Goal: Transaction & Acquisition: Download file/media

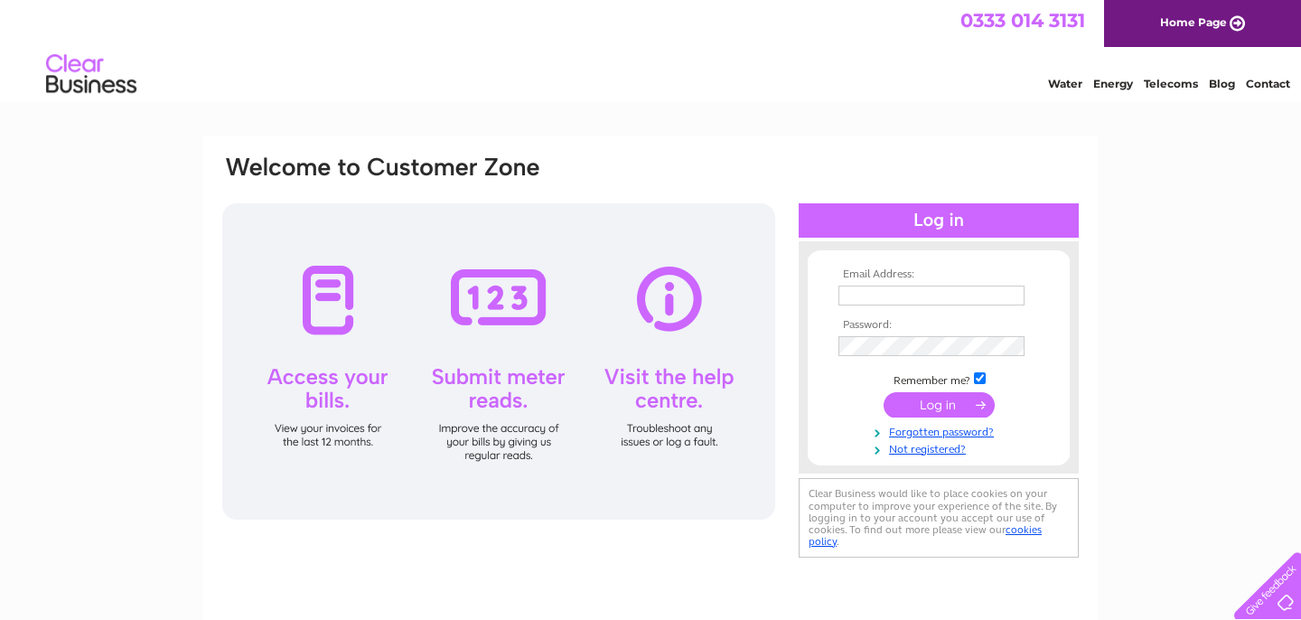
click at [860, 292] on input "text" at bounding box center [931, 295] width 186 height 20
type input "bwishes5355@gmail.com"
click at [883, 394] on input "submit" at bounding box center [938, 406] width 111 height 25
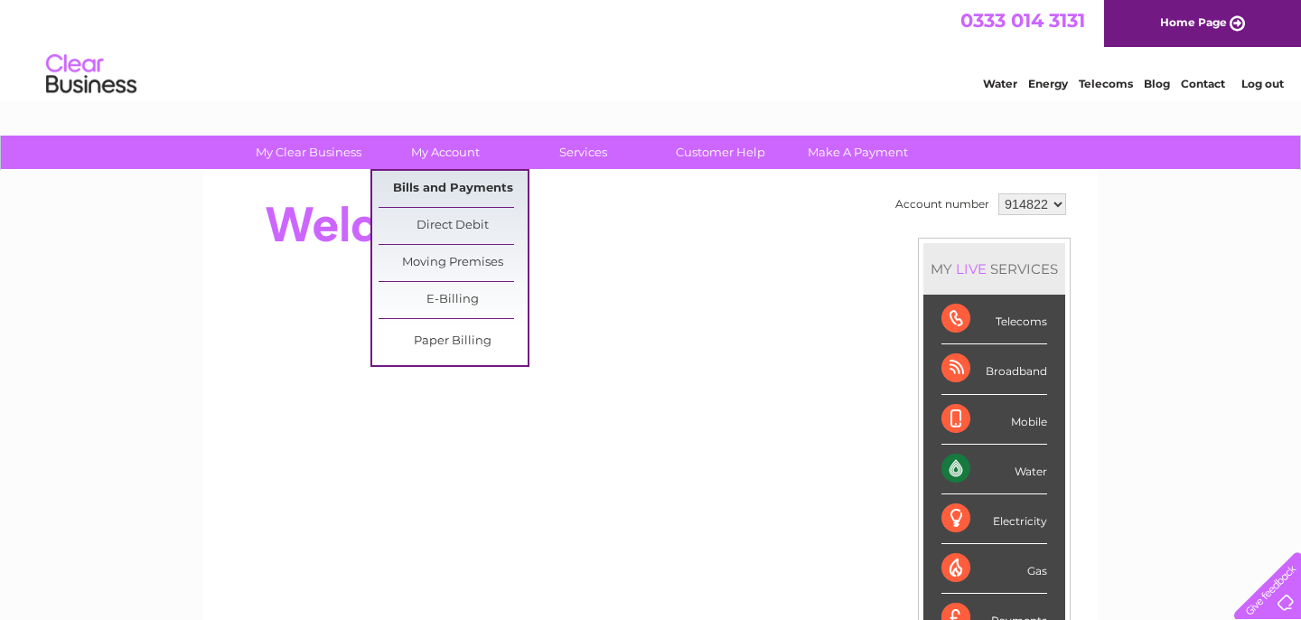
click at [441, 188] on link "Bills and Payments" at bounding box center [452, 189] width 149 height 36
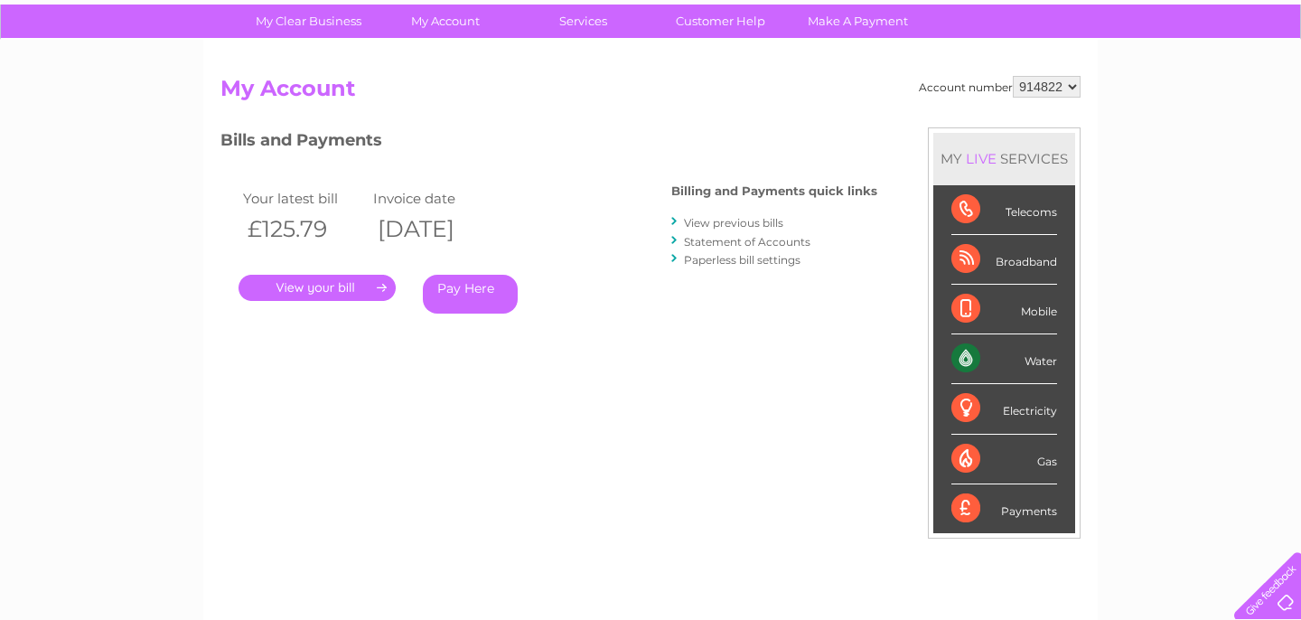
scroll to position [132, 0]
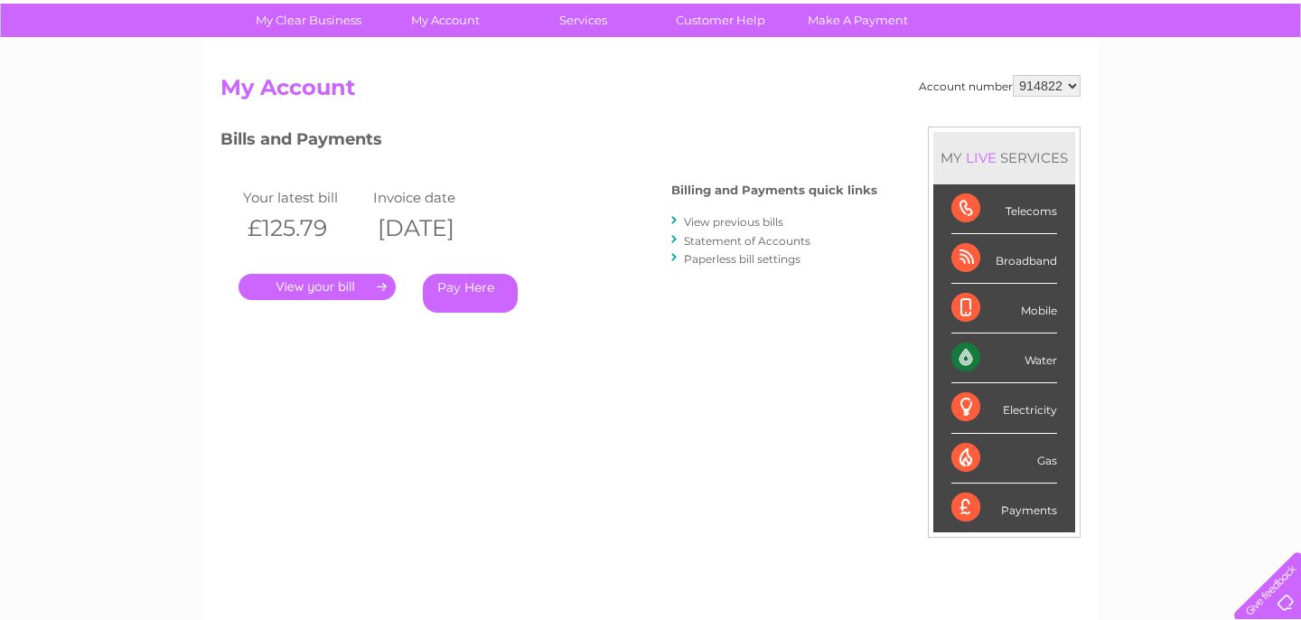
click at [742, 219] on link "View previous bills" at bounding box center [733, 222] width 99 height 14
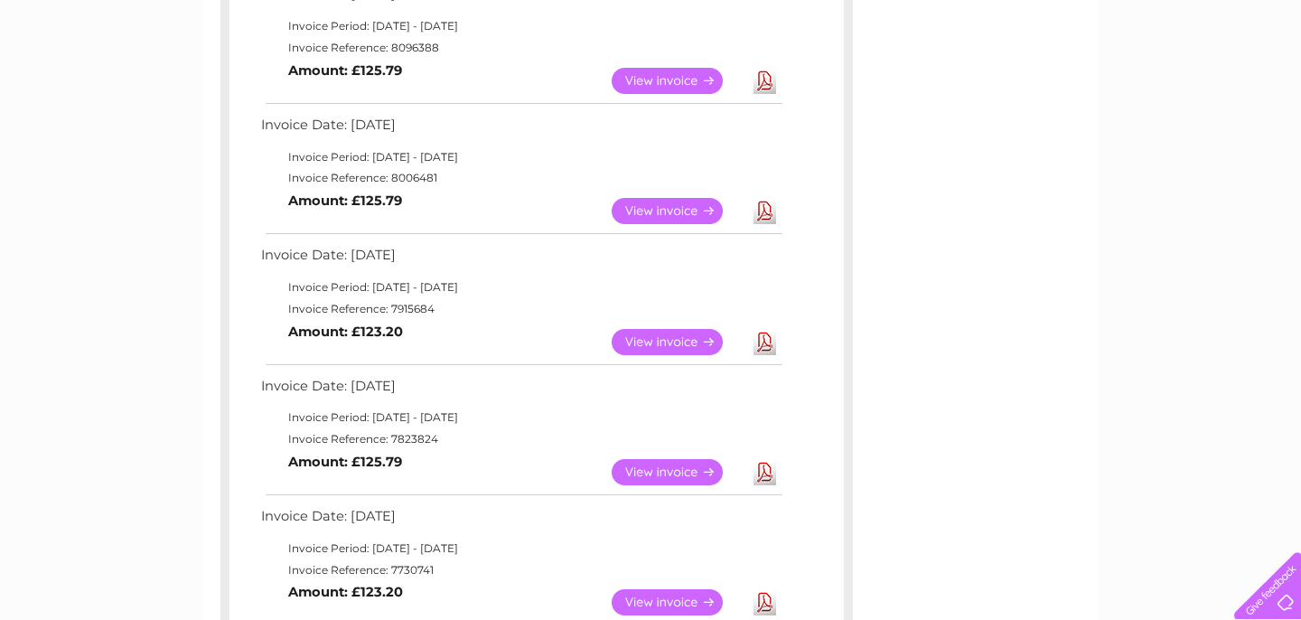
scroll to position [389, 0]
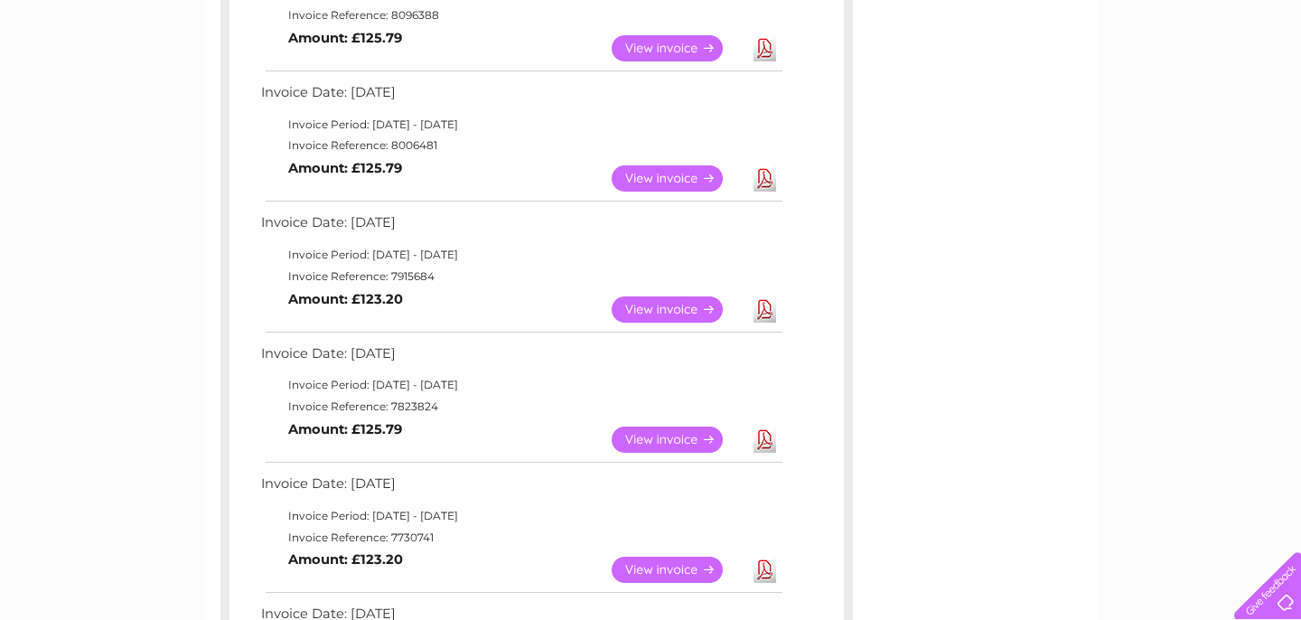
click at [763, 442] on link "Download" at bounding box center [764, 439] width 23 height 26
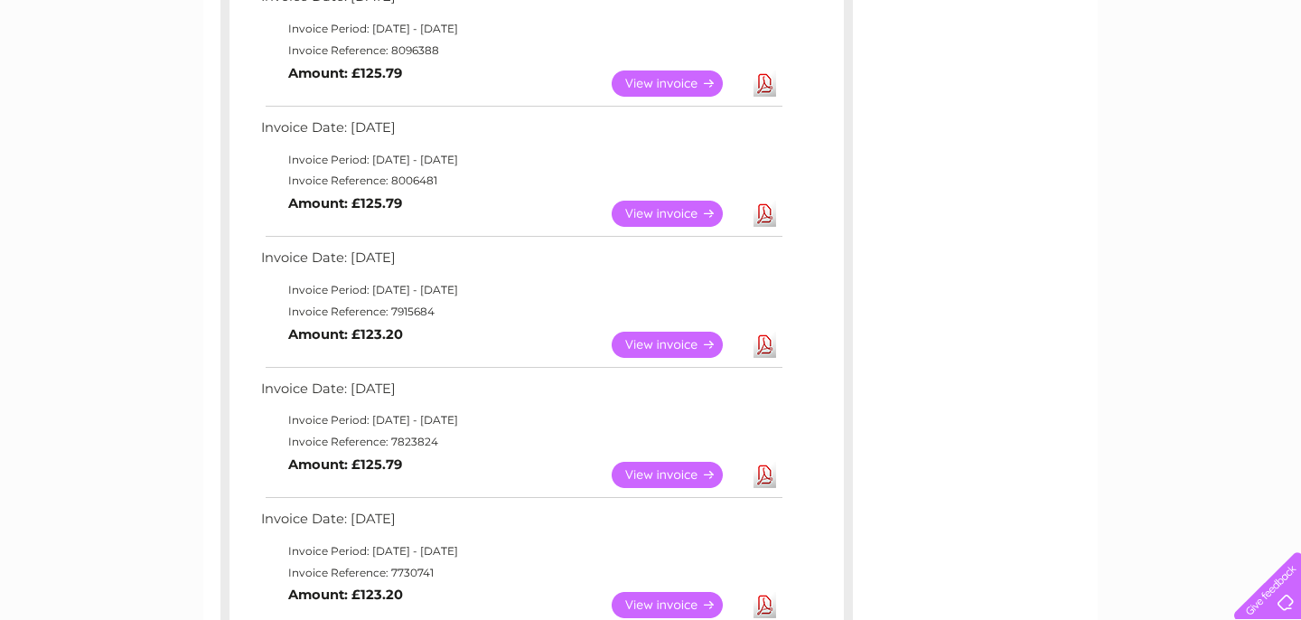
scroll to position [349, 0]
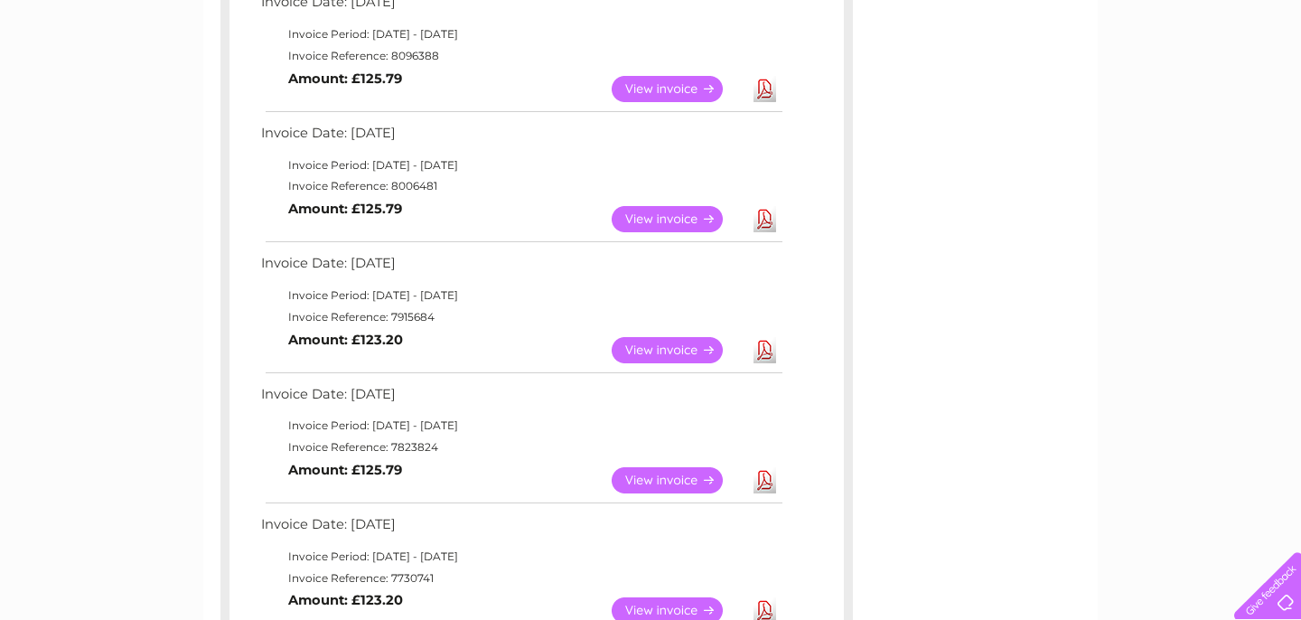
click at [766, 348] on link "Download" at bounding box center [764, 350] width 23 height 26
click at [770, 219] on link "Download" at bounding box center [764, 219] width 23 height 26
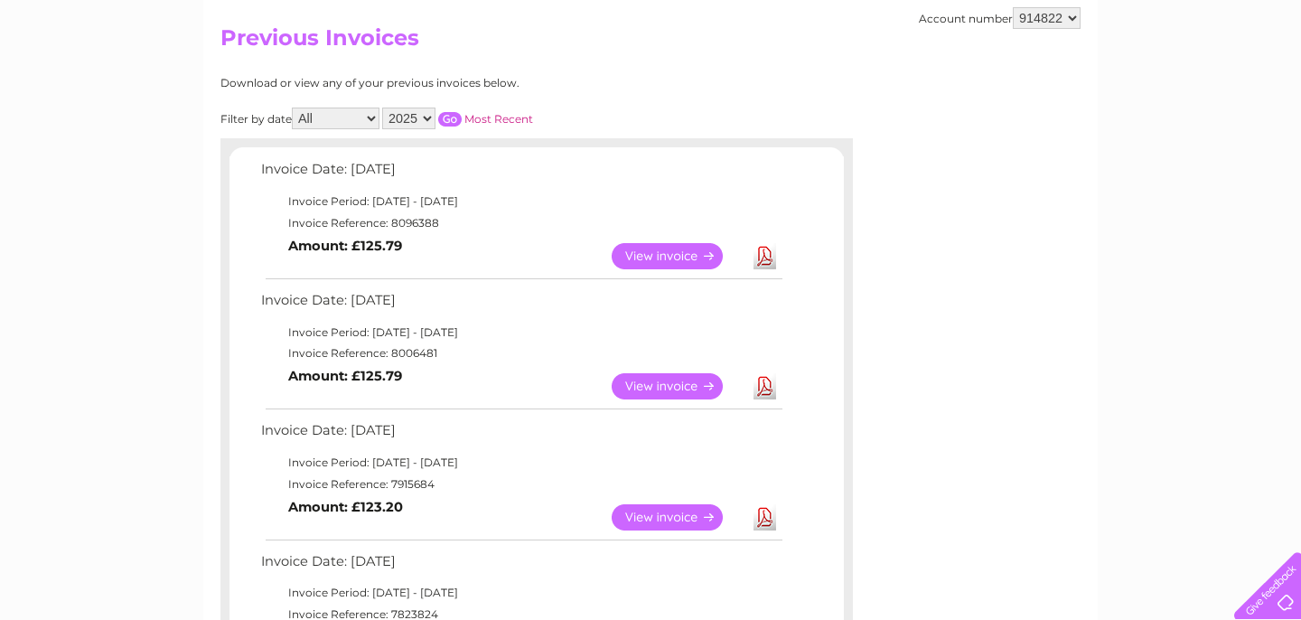
scroll to position [0, 0]
